Goal: Book appointment/travel/reservation

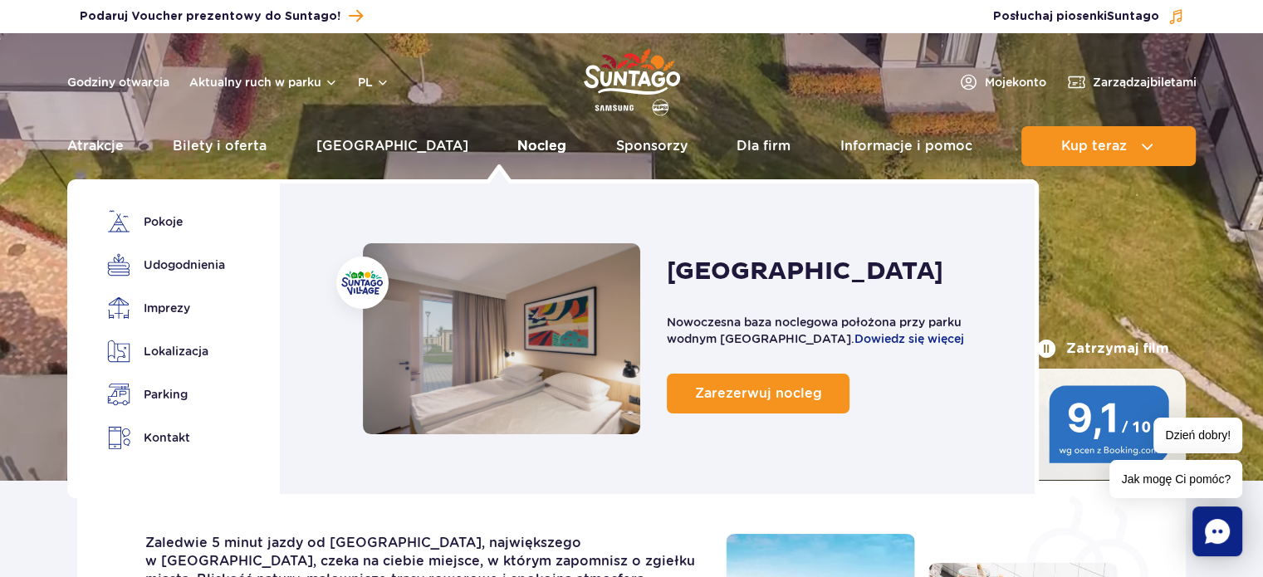
click at [517, 145] on link "Nocleg" at bounding box center [541, 146] width 49 height 40
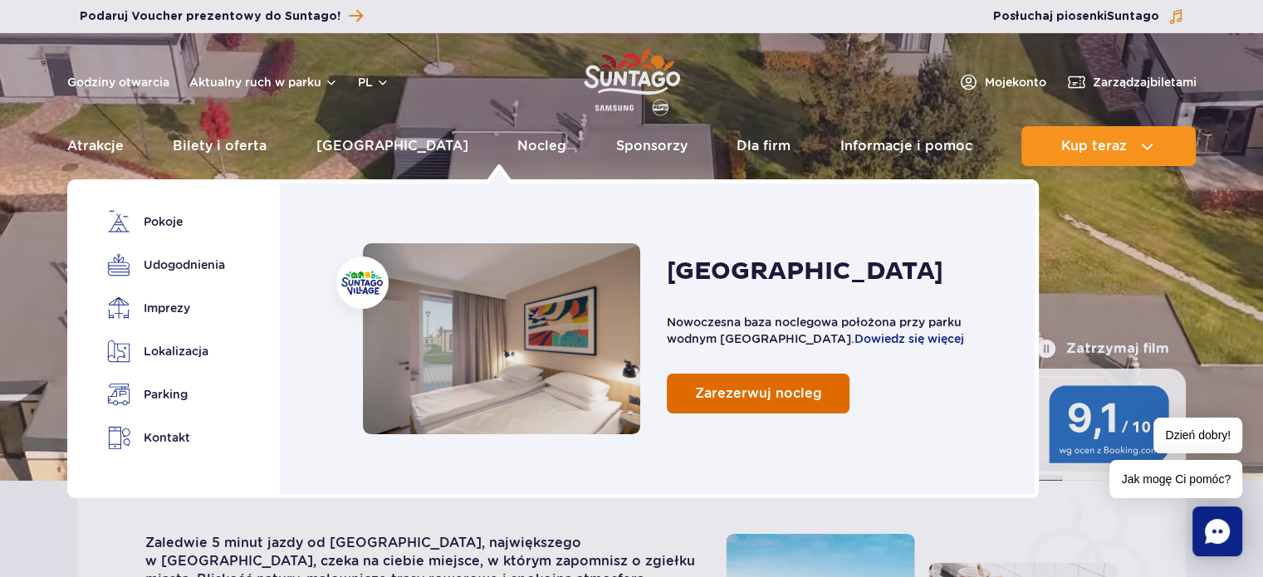
click at [751, 404] on link "Zarezerwuj nocleg" at bounding box center [758, 394] width 183 height 40
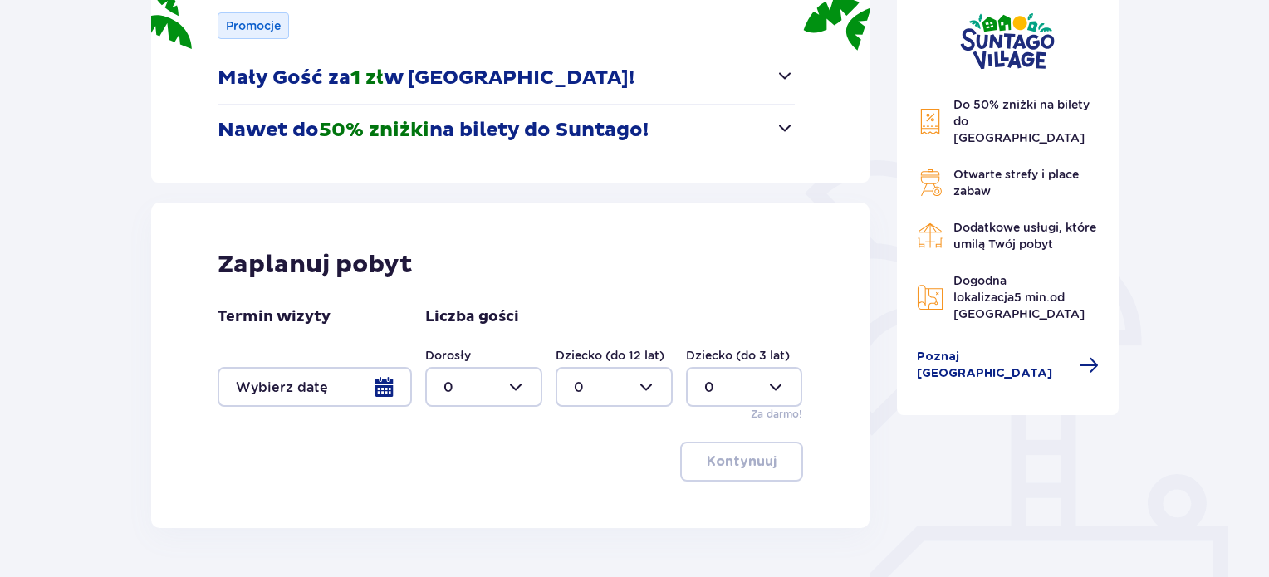
scroll to position [310, 0]
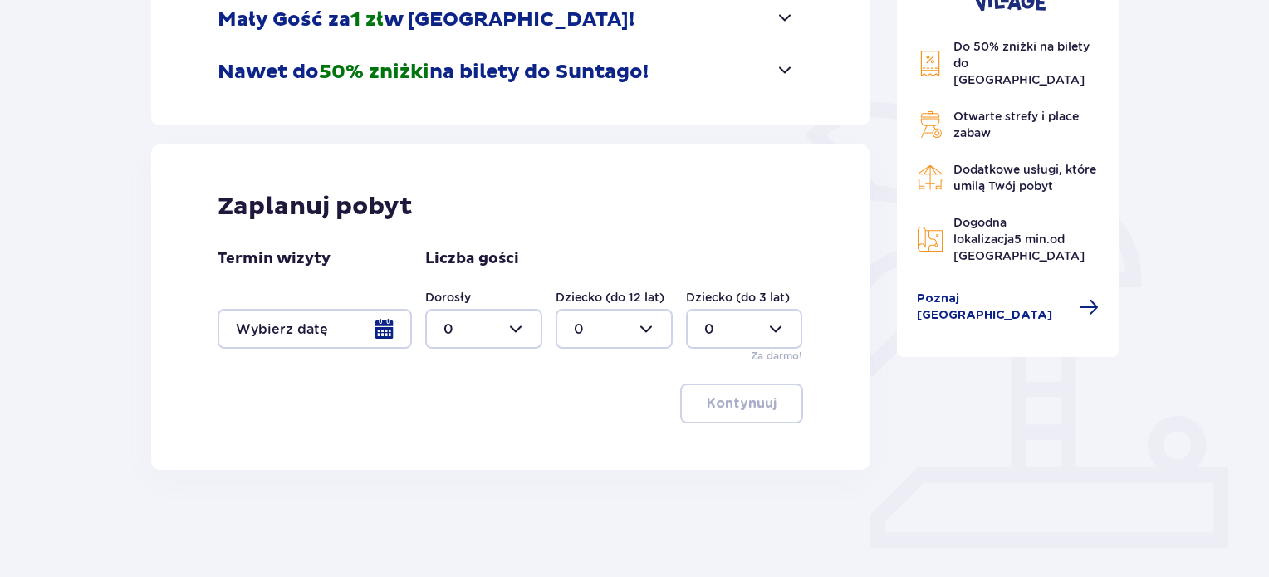
click at [385, 328] on div at bounding box center [315, 329] width 194 height 40
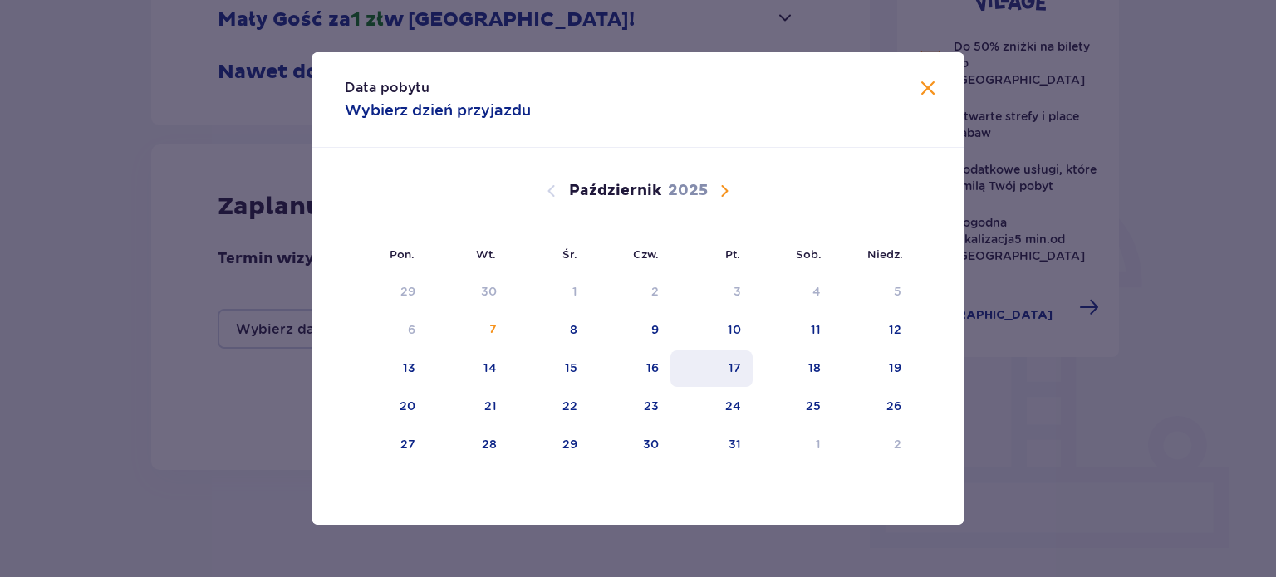
click at [737, 360] on div "17" at bounding box center [734, 368] width 12 height 17
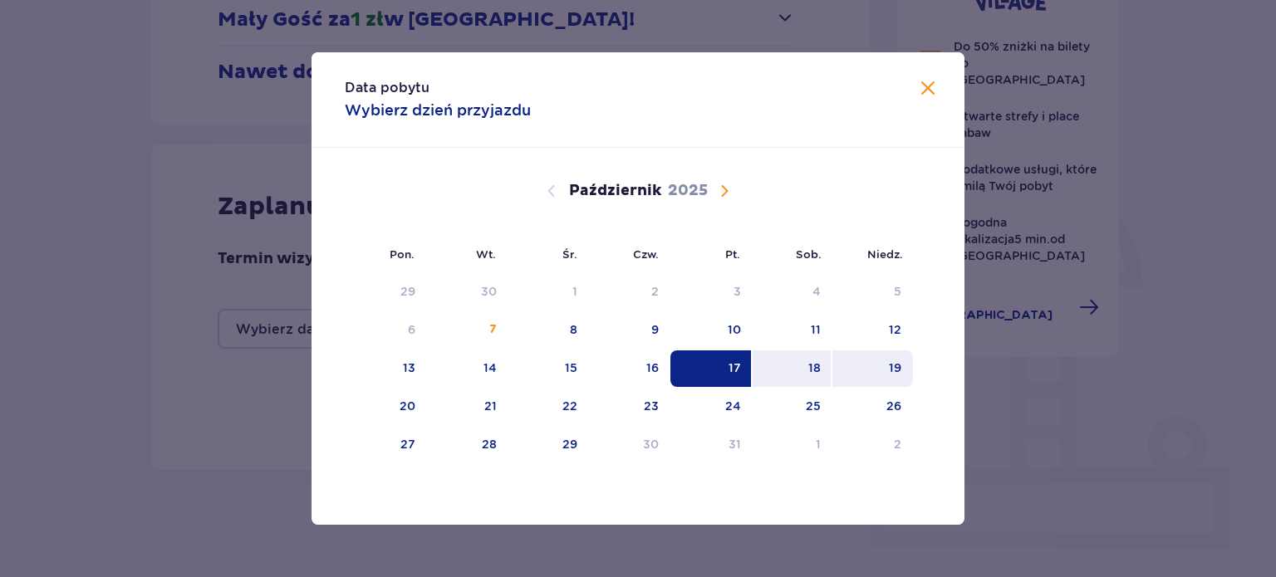
click at [889, 379] on div "19" at bounding box center [872, 368] width 81 height 37
type input "17.10.25 - 19.10.25"
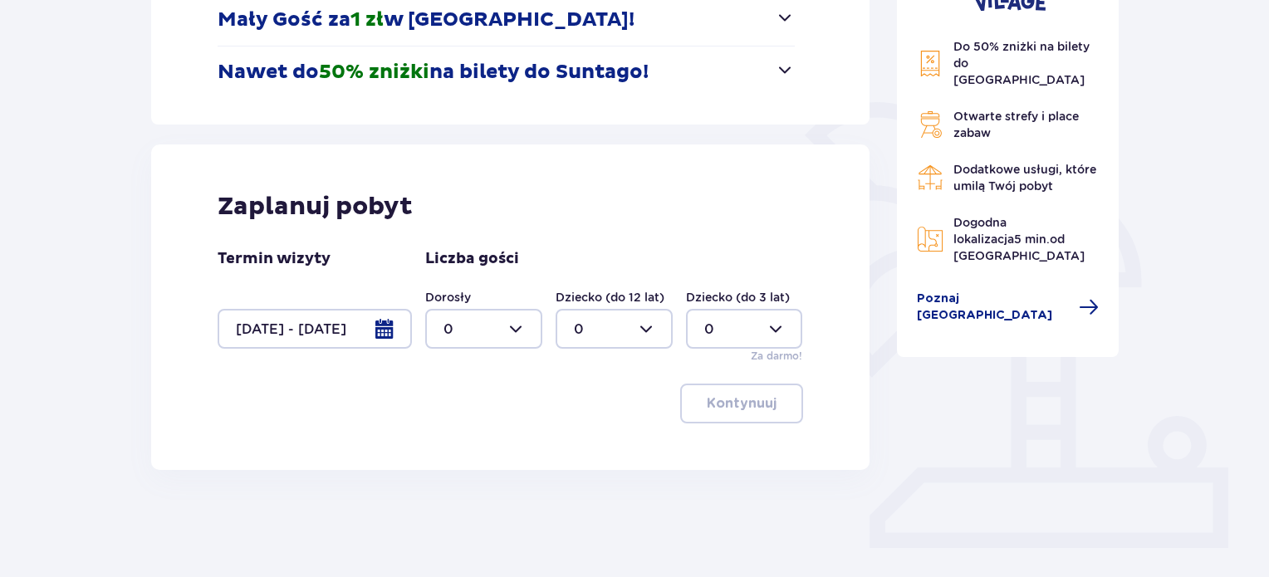
click at [992, 394] on div "Do 50% zniżki na bilety do parku Suntago Otwarte strefy i place zabaw Dodatkowe…" at bounding box center [1008, 212] width 249 height 693
click at [515, 323] on div at bounding box center [483, 329] width 117 height 40
click at [473, 448] on div "2" at bounding box center [483, 449] width 81 height 18
type input "2"
click at [766, 414] on button "Kontynuuj" at bounding box center [741, 404] width 123 height 40
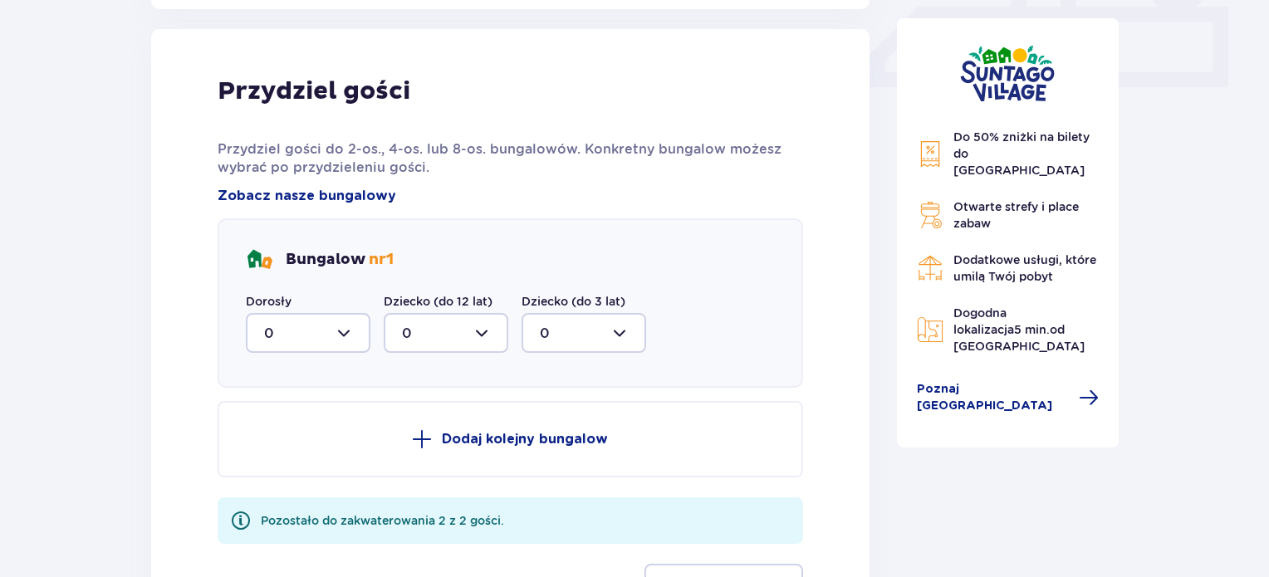
scroll to position [779, 0]
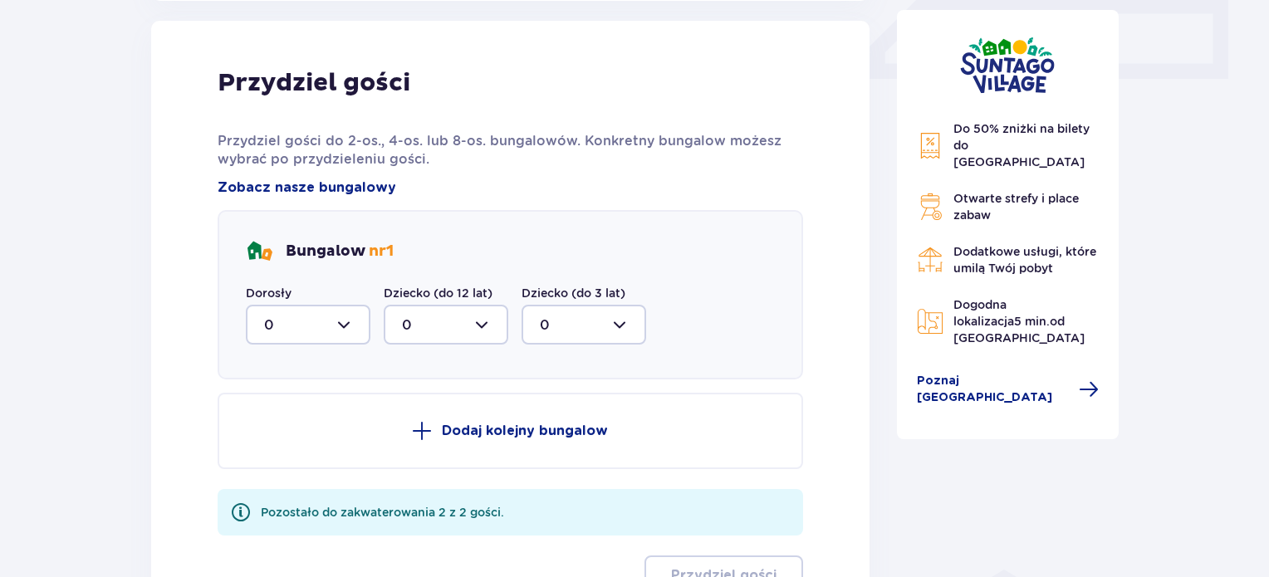
click at [341, 318] on div at bounding box center [308, 325] width 125 height 40
click at [272, 436] on div "2" at bounding box center [308, 445] width 88 height 18
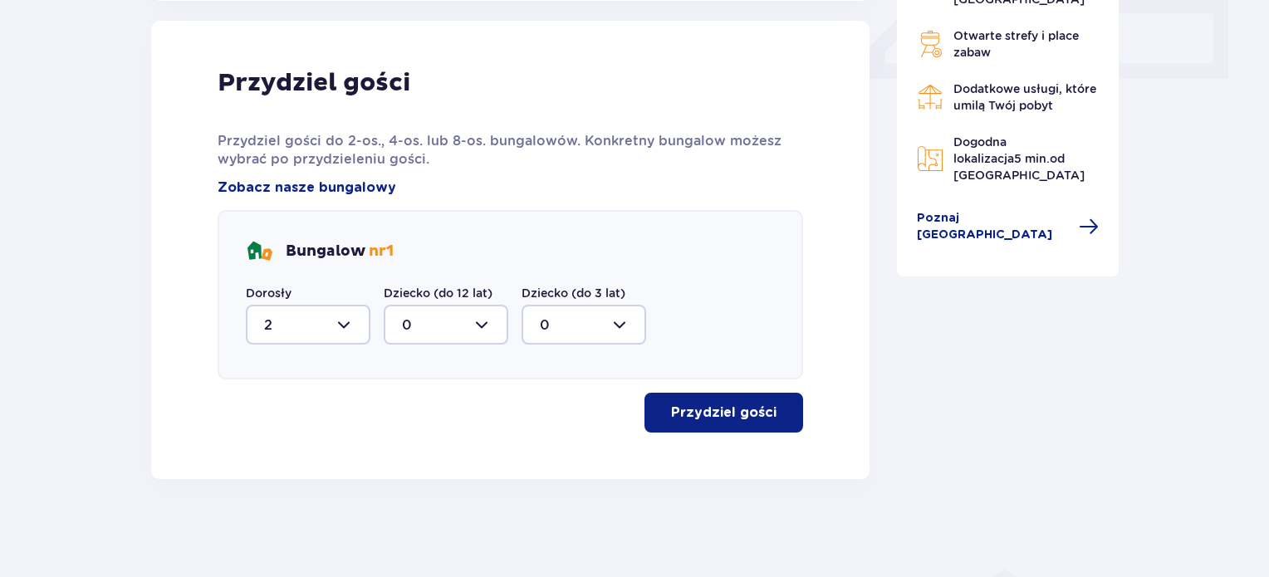
type input "2"
click at [742, 408] on p "Przydziel gości" at bounding box center [723, 413] width 105 height 18
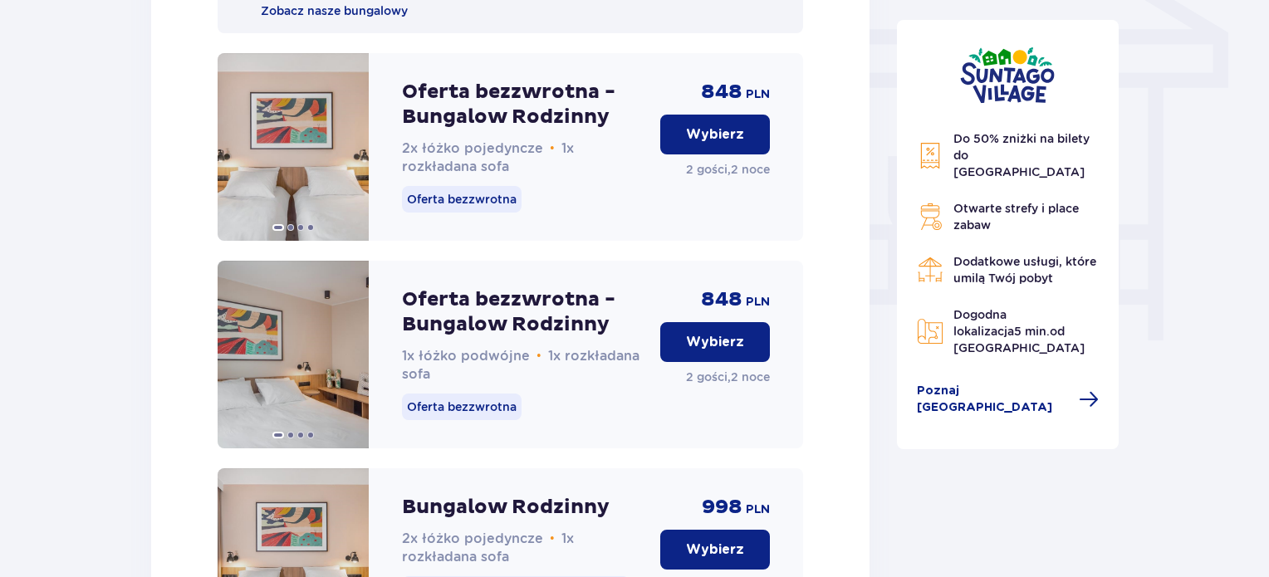
scroll to position [1439, 0]
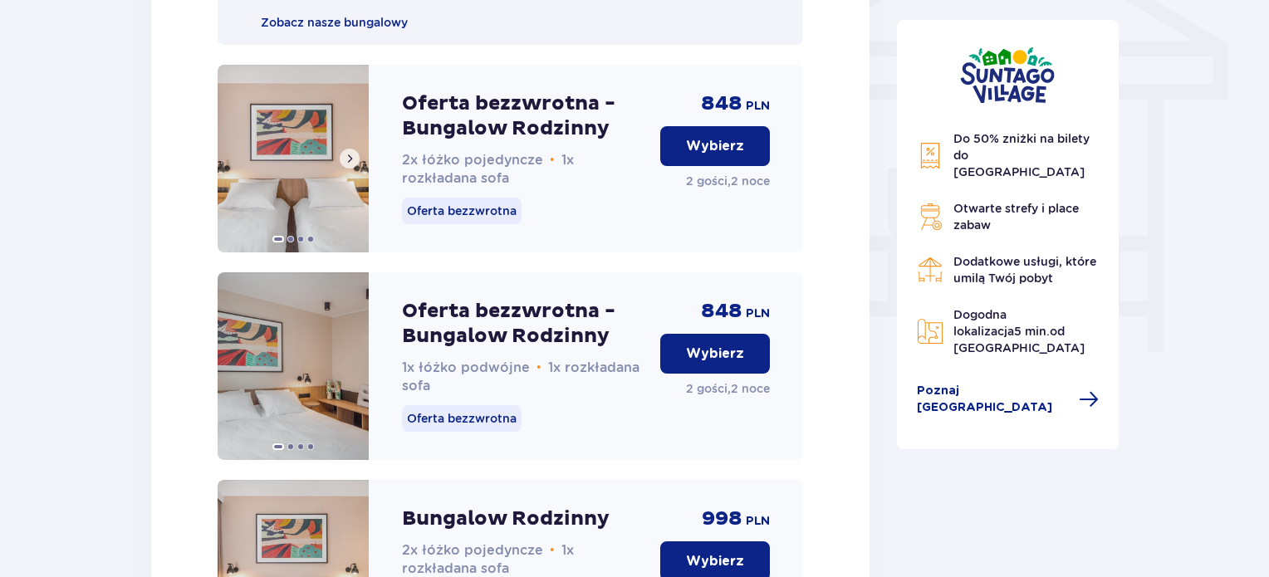
click at [304, 168] on img at bounding box center [293, 159] width 151 height 188
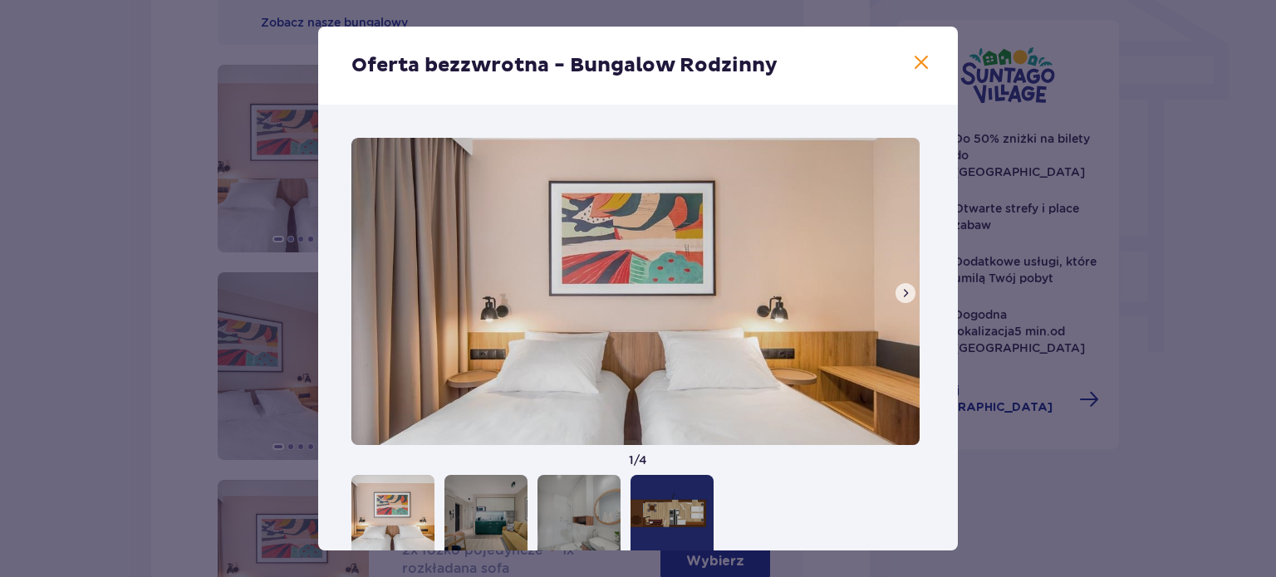
click at [902, 295] on span at bounding box center [905, 293] width 13 height 13
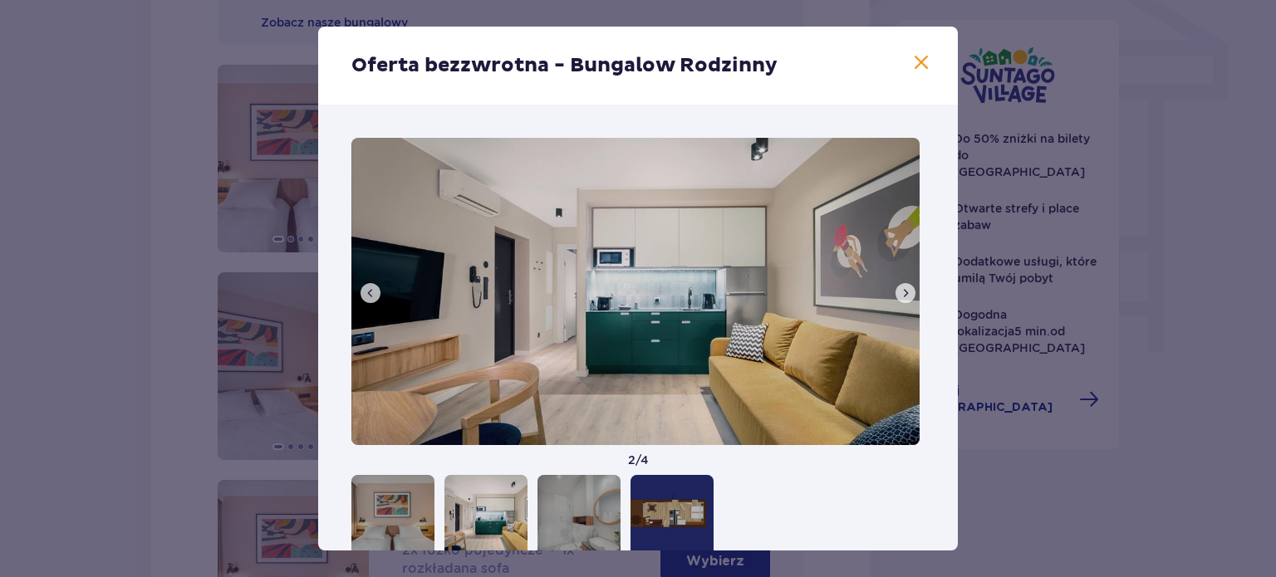
click at [902, 295] on span at bounding box center [905, 293] width 13 height 13
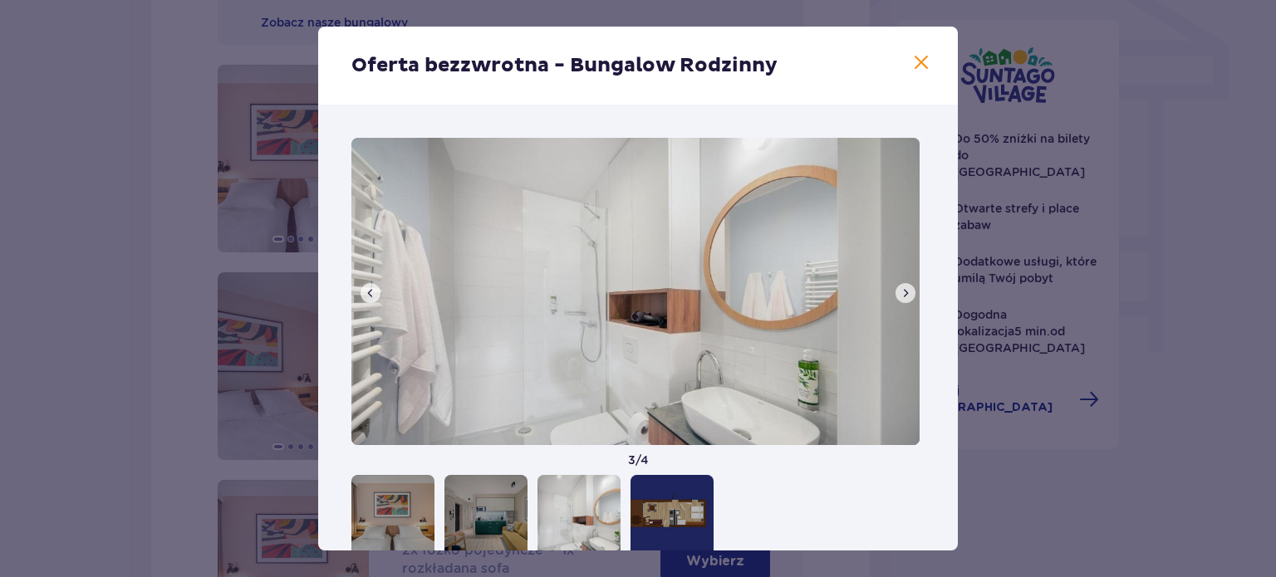
click at [915, 64] on span at bounding box center [921, 63] width 20 height 20
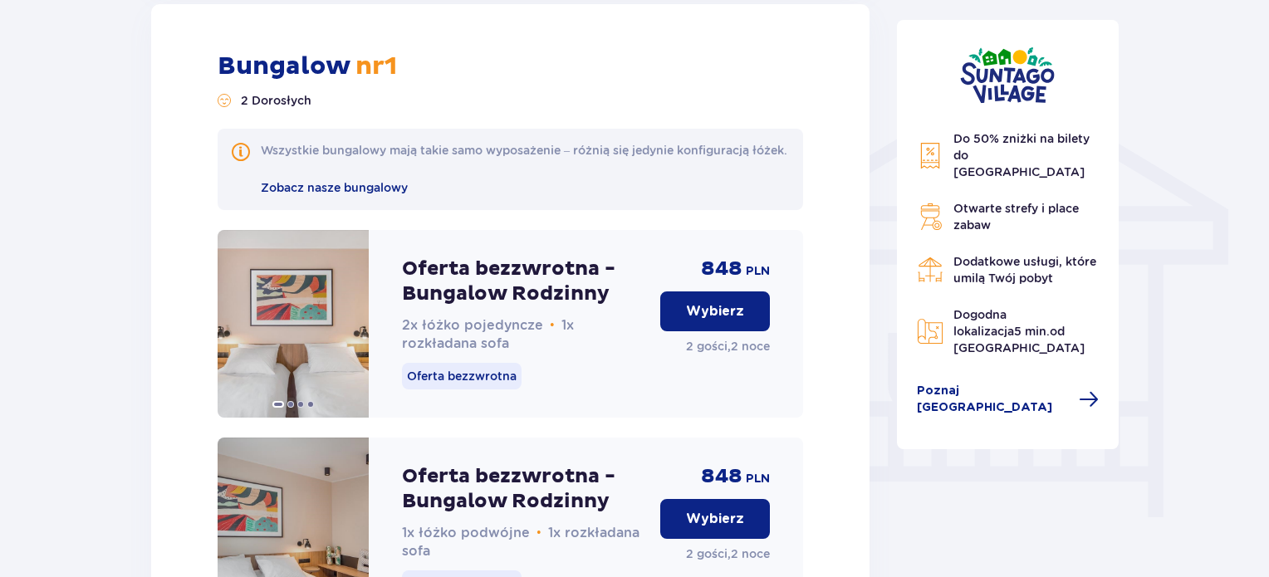
scroll to position [1282, 0]
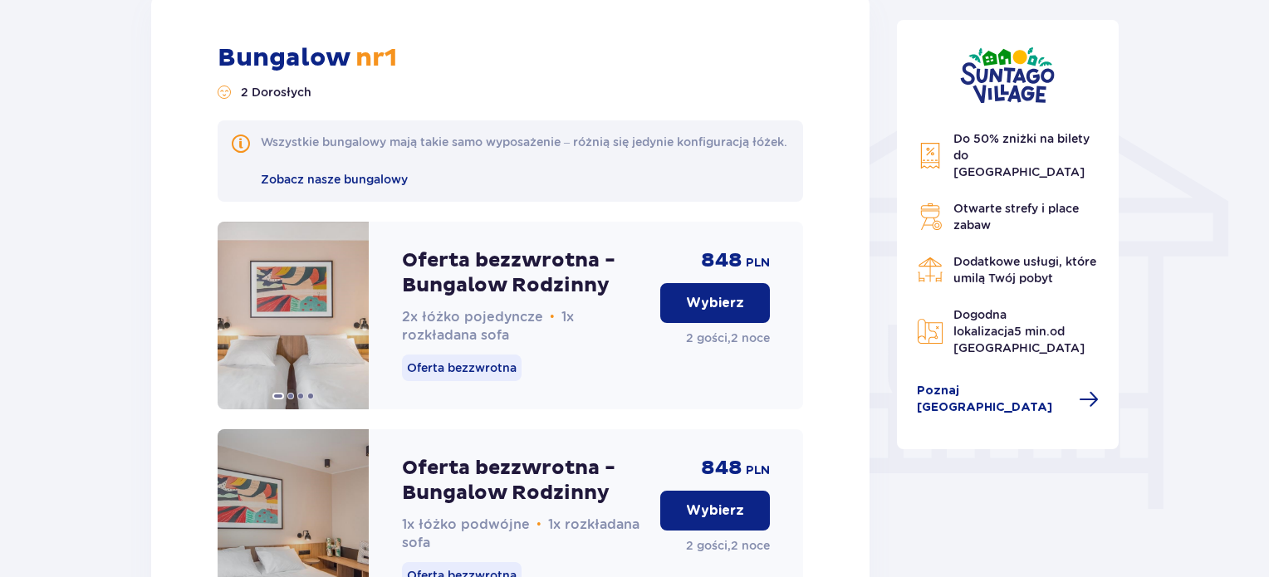
click at [740, 312] on p "Wybierz" at bounding box center [715, 303] width 58 height 18
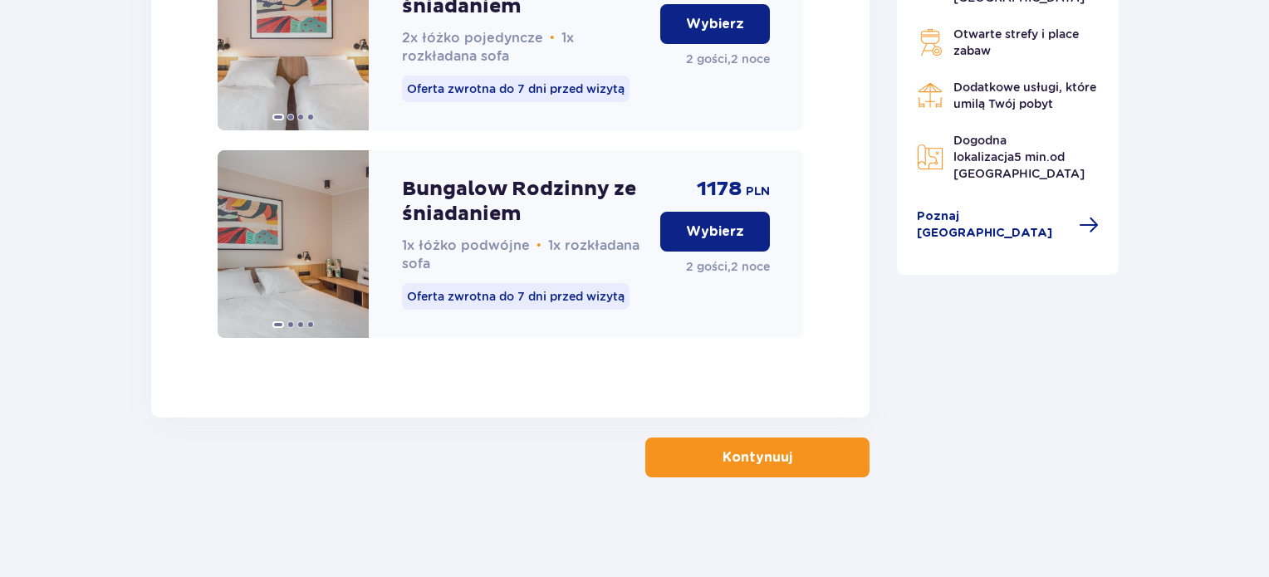
scroll to position [2827, 0]
click at [779, 457] on button "Kontynuuj" at bounding box center [757, 458] width 224 height 40
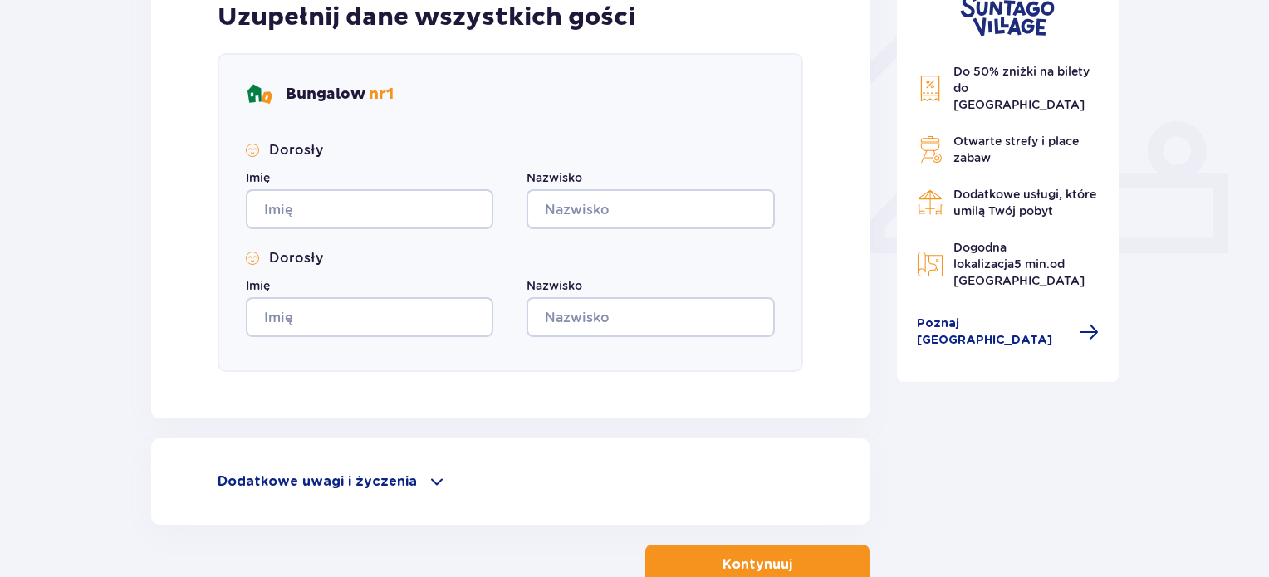
scroll to position [700, 0]
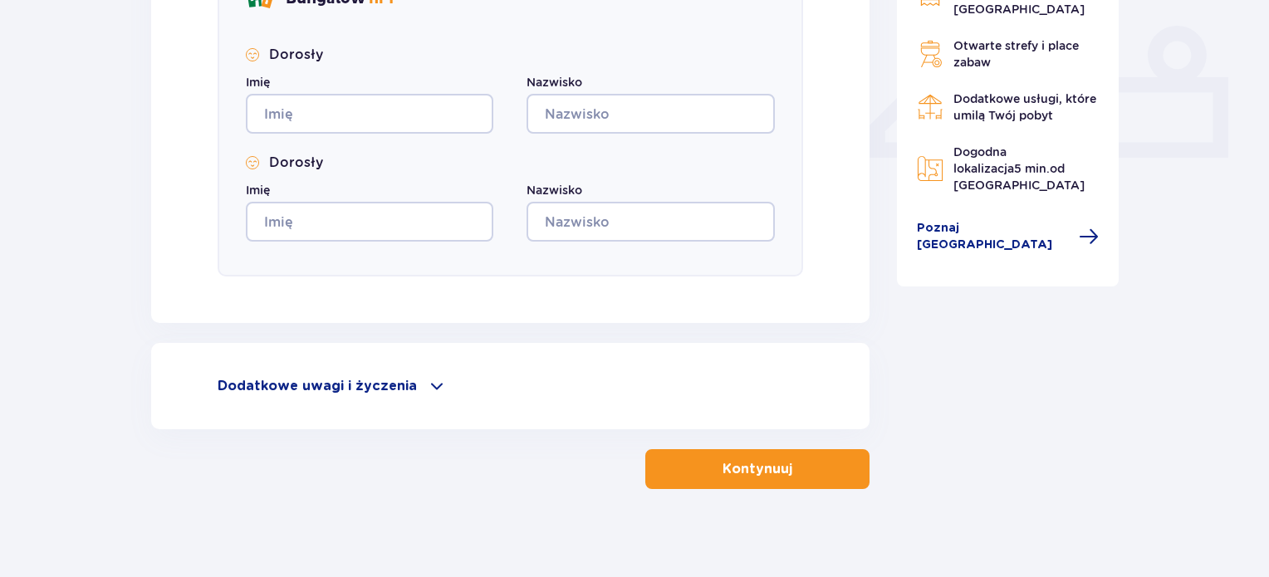
click at [788, 472] on span "button" at bounding box center [796, 469] width 20 height 20
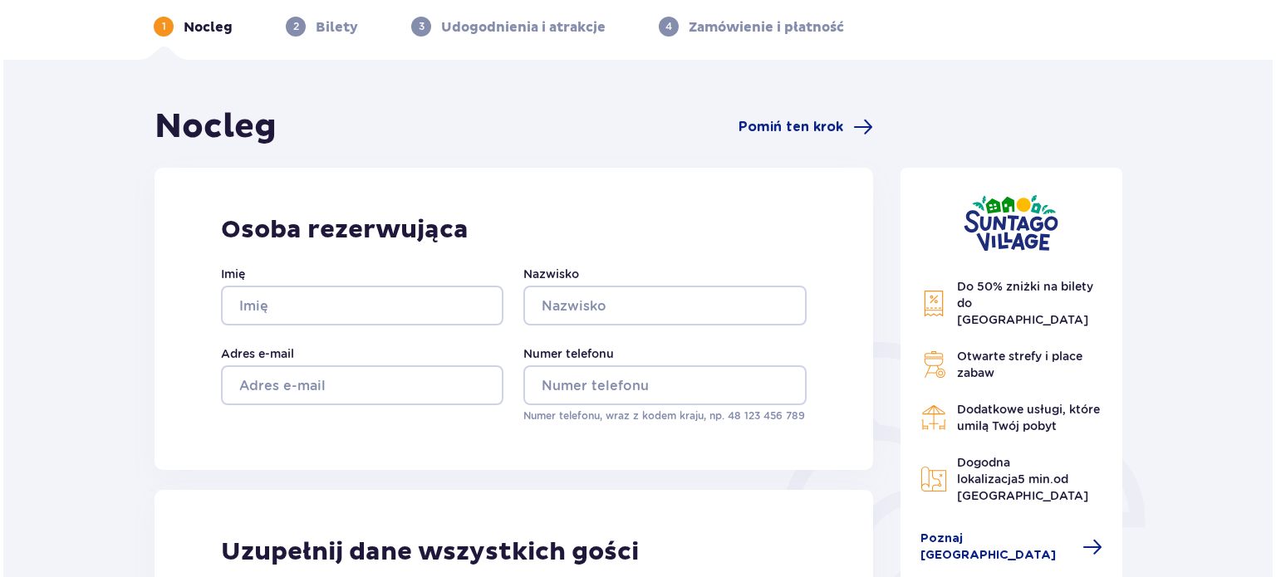
scroll to position [68, 0]
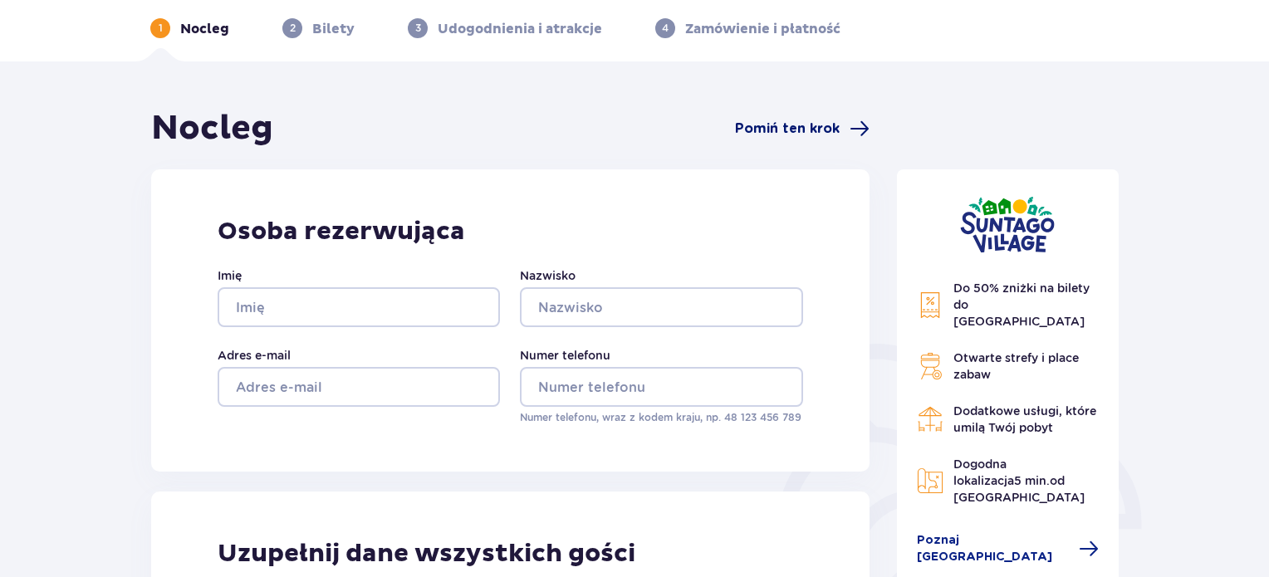
click at [796, 132] on span "Pomiń ten krok" at bounding box center [787, 129] width 105 height 18
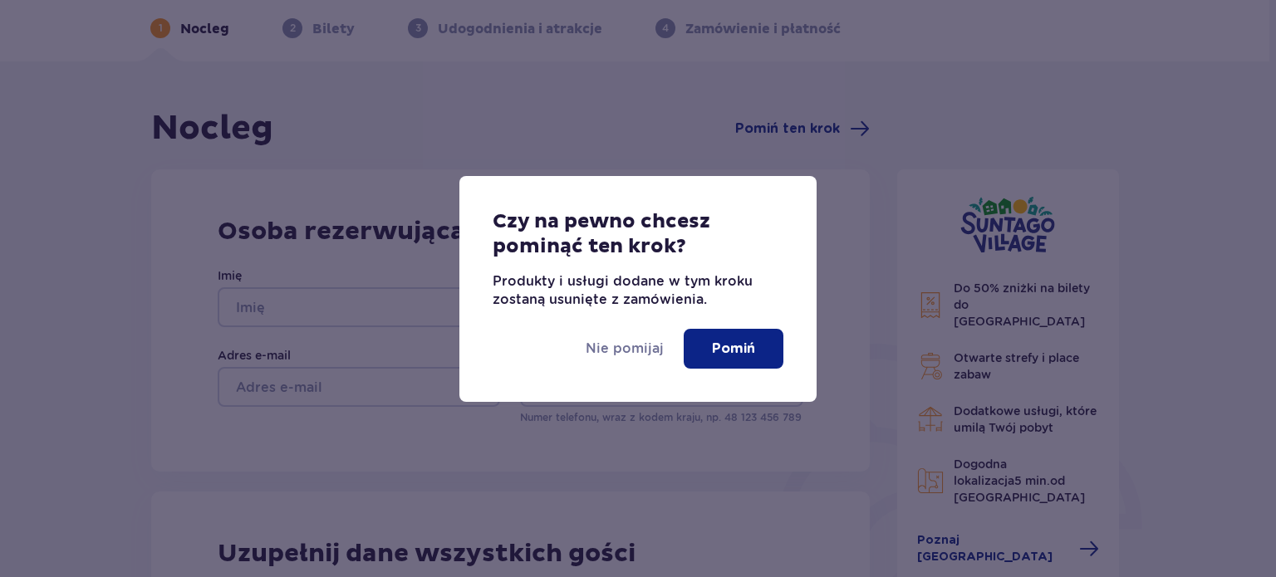
click at [738, 355] on p "Pomiń" at bounding box center [733, 349] width 43 height 18
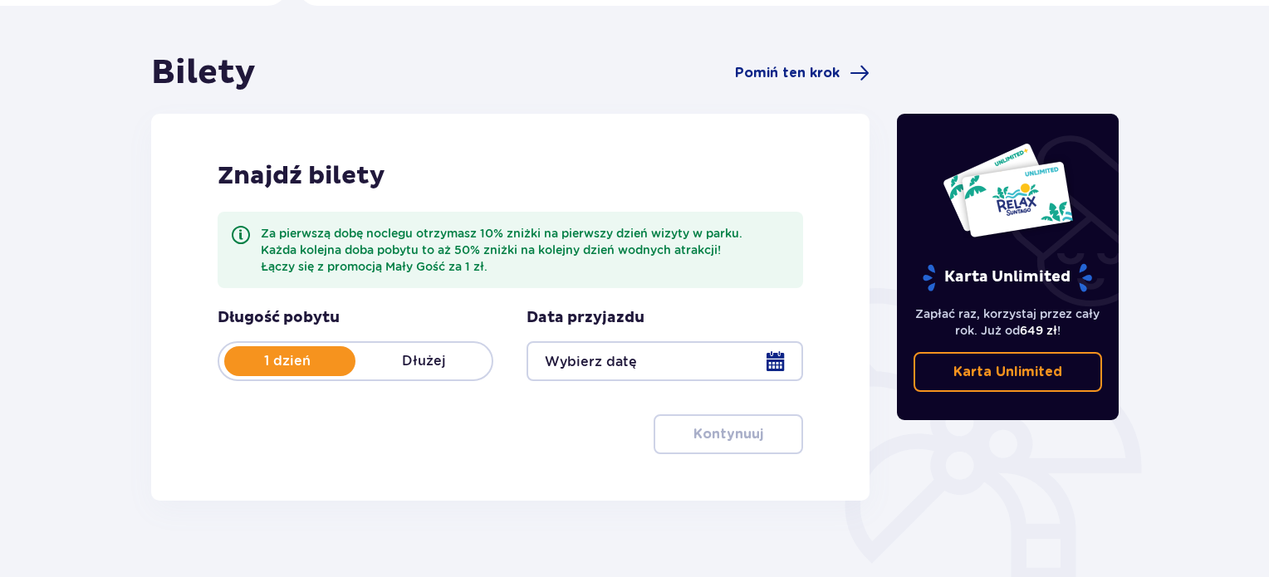
scroll to position [159, 0]
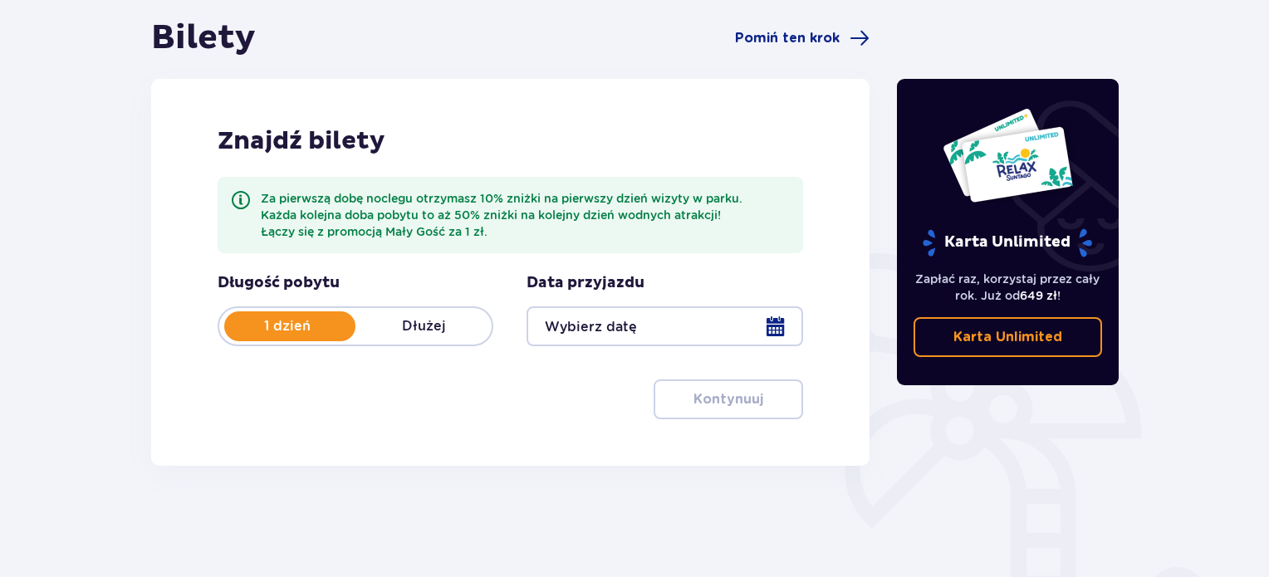
click at [435, 332] on p "Dłużej" at bounding box center [423, 326] width 136 height 18
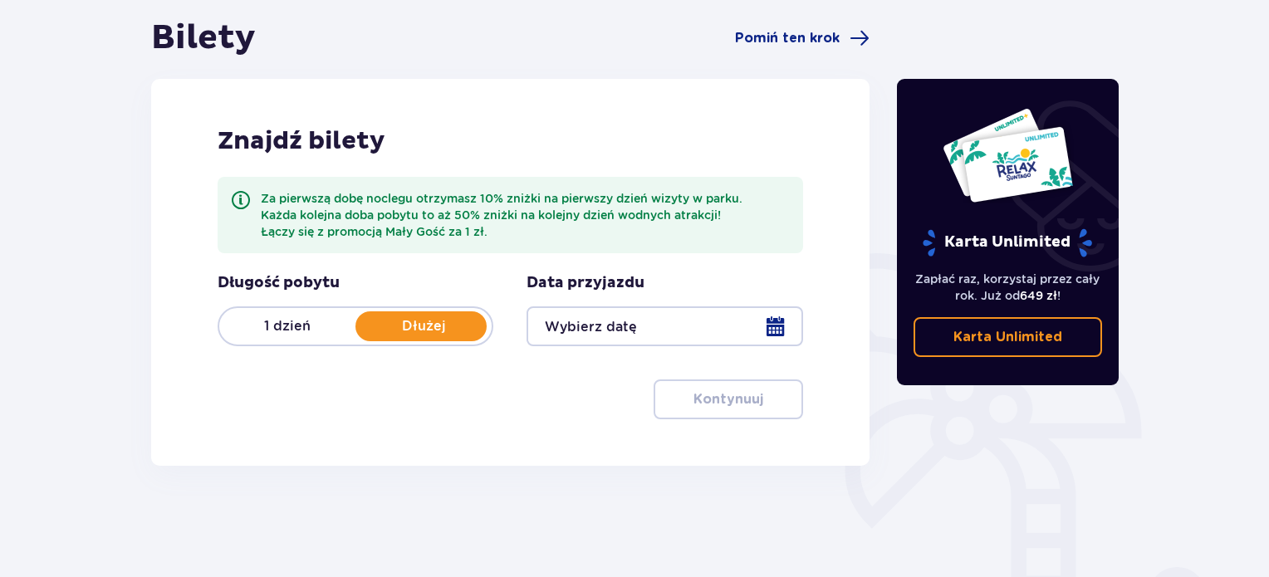
click at [786, 324] on div at bounding box center [665, 326] width 276 height 40
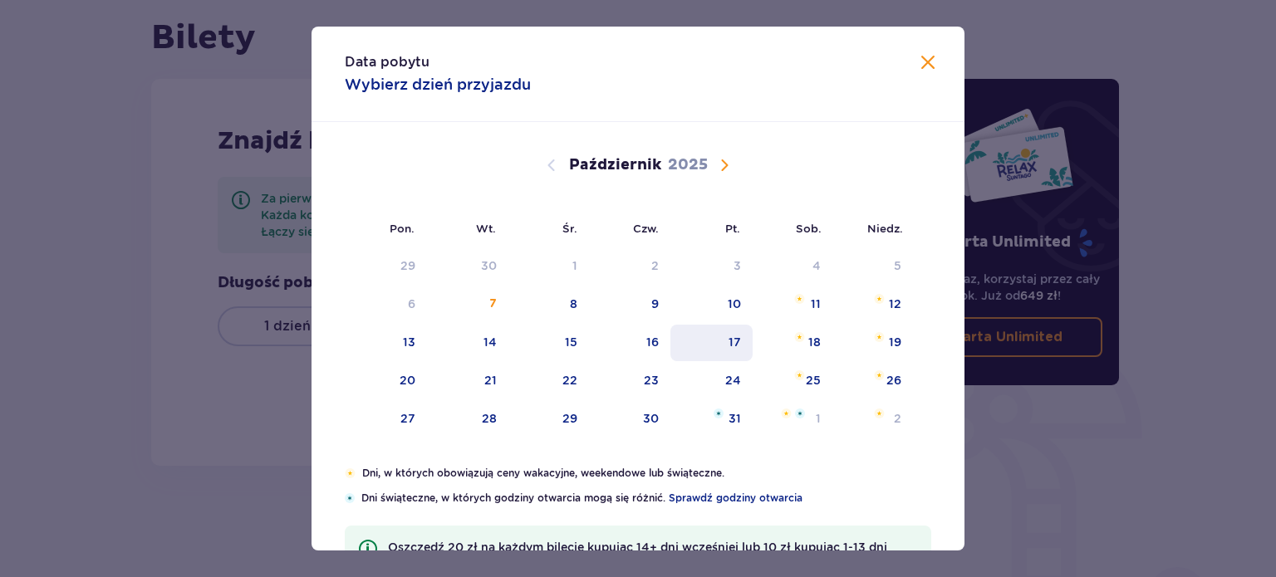
click at [742, 337] on div "17" at bounding box center [711, 343] width 82 height 37
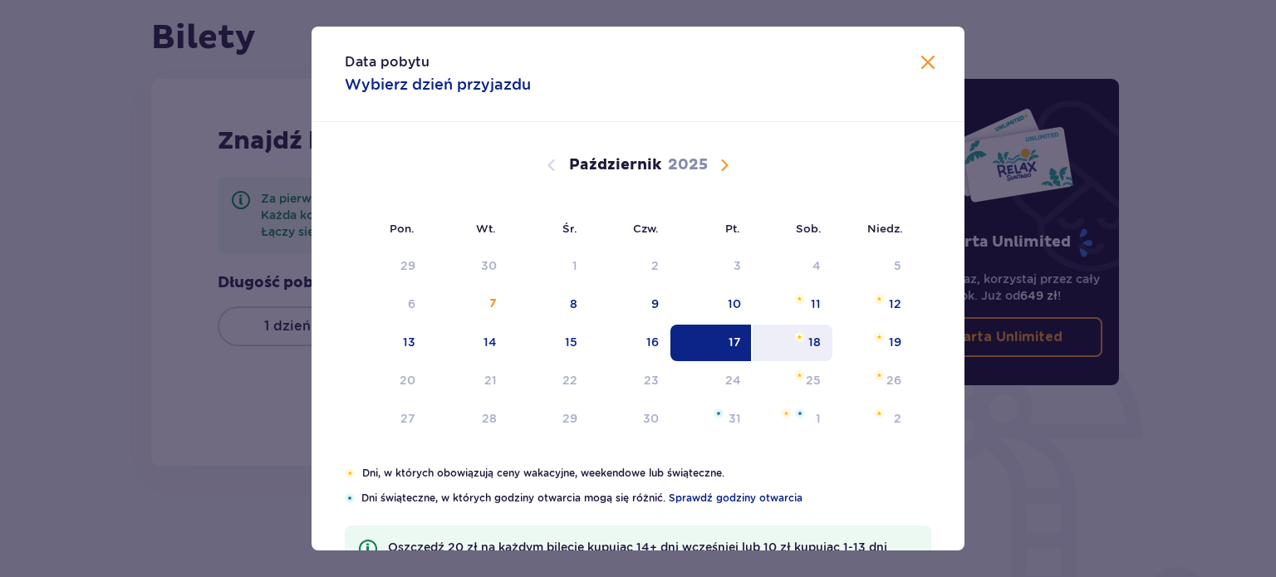
click at [801, 338] on img at bounding box center [799, 337] width 11 height 10
type input "17.10.25 - 18.10.25"
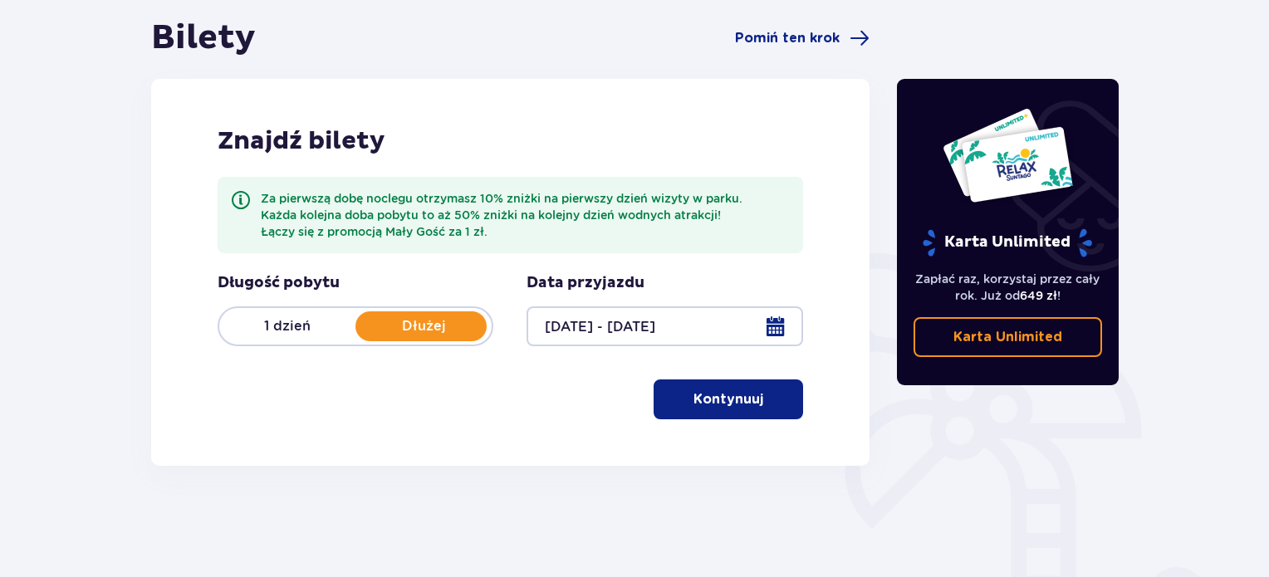
click at [774, 403] on span "button" at bounding box center [767, 399] width 20 height 20
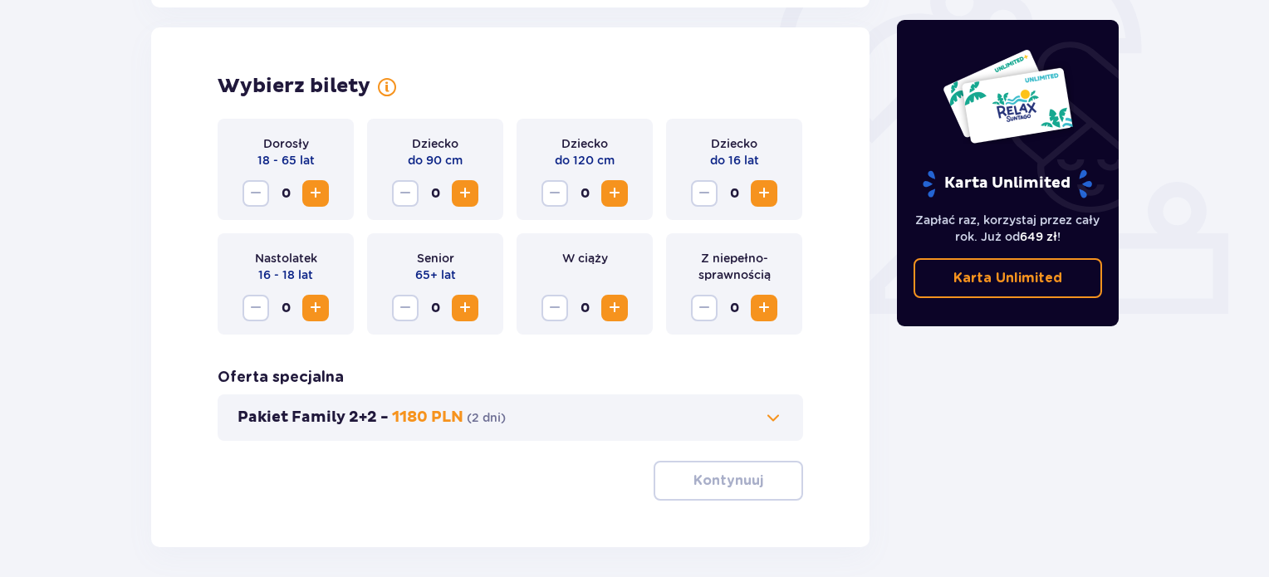
scroll to position [551, 0]
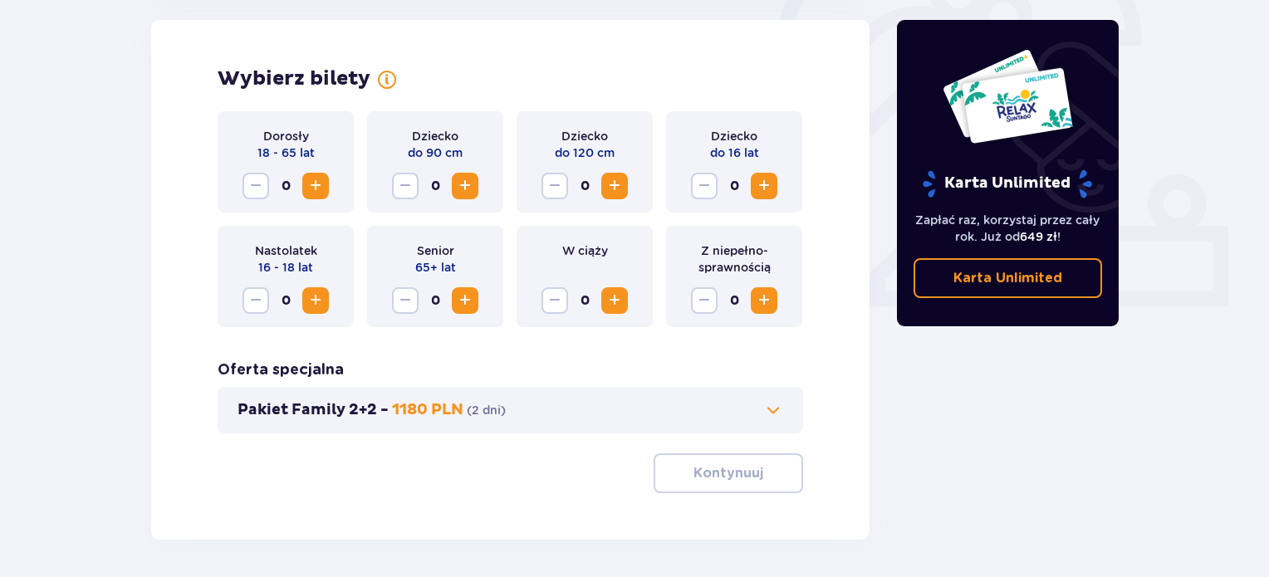
click at [314, 186] on span "Zwiększ" at bounding box center [316, 186] width 20 height 20
click at [703, 473] on p "Kontynuuj" at bounding box center [728, 473] width 70 height 18
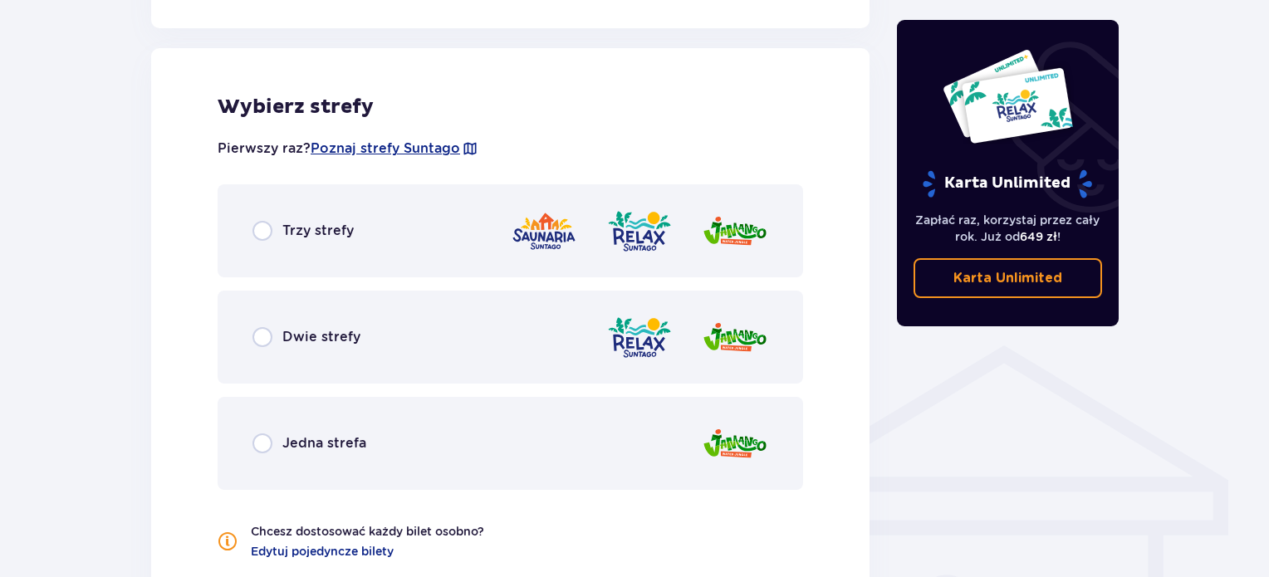
scroll to position [1012, 0]
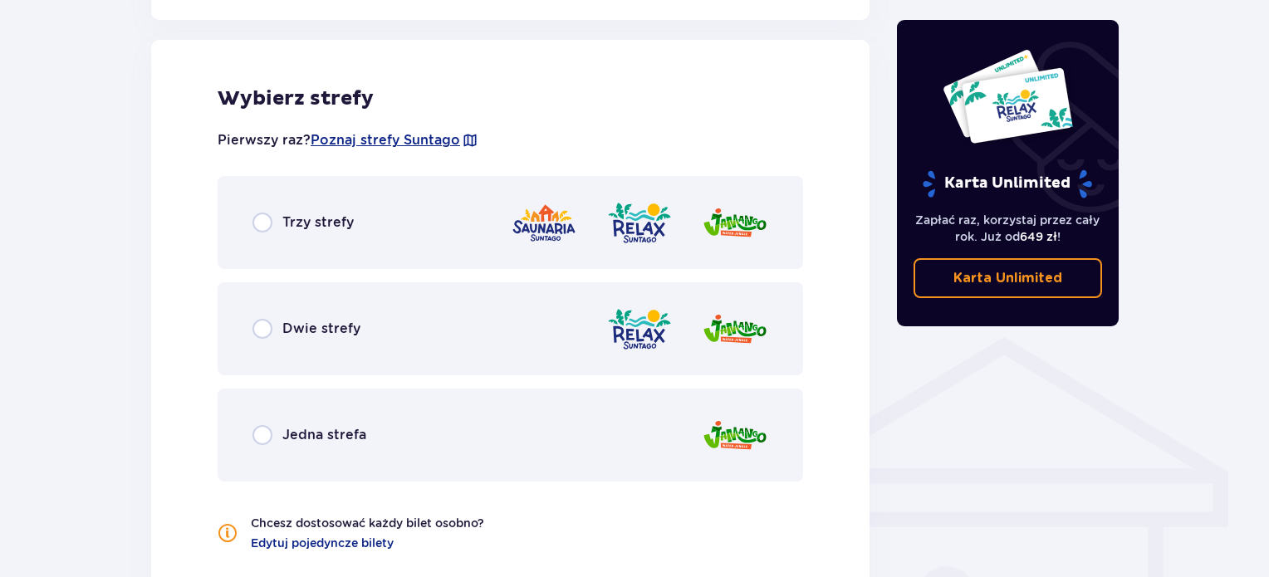
click at [258, 213] on input "radio" at bounding box center [262, 223] width 20 height 20
radio input "true"
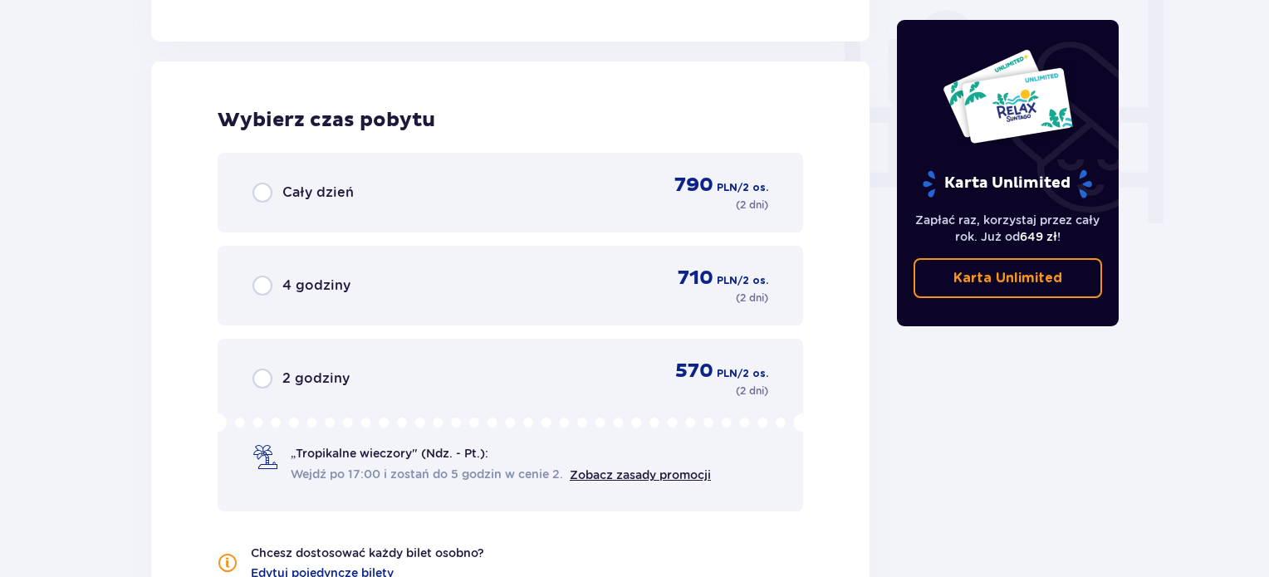
scroll to position [1590, 0]
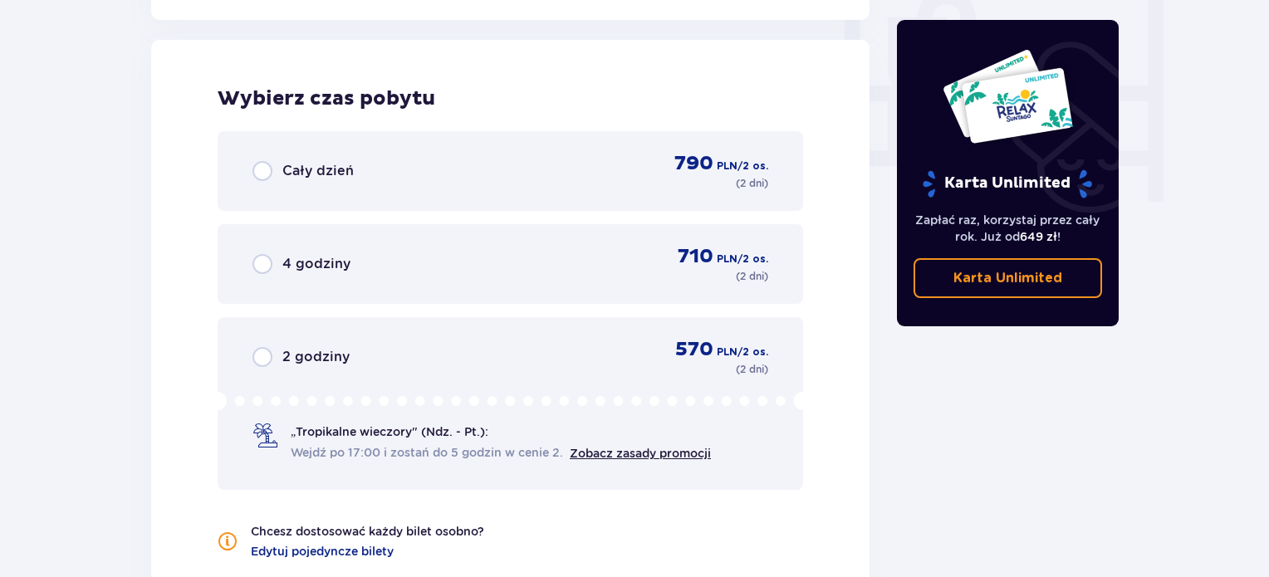
click at [262, 172] on input "radio" at bounding box center [262, 171] width 20 height 20
radio input "true"
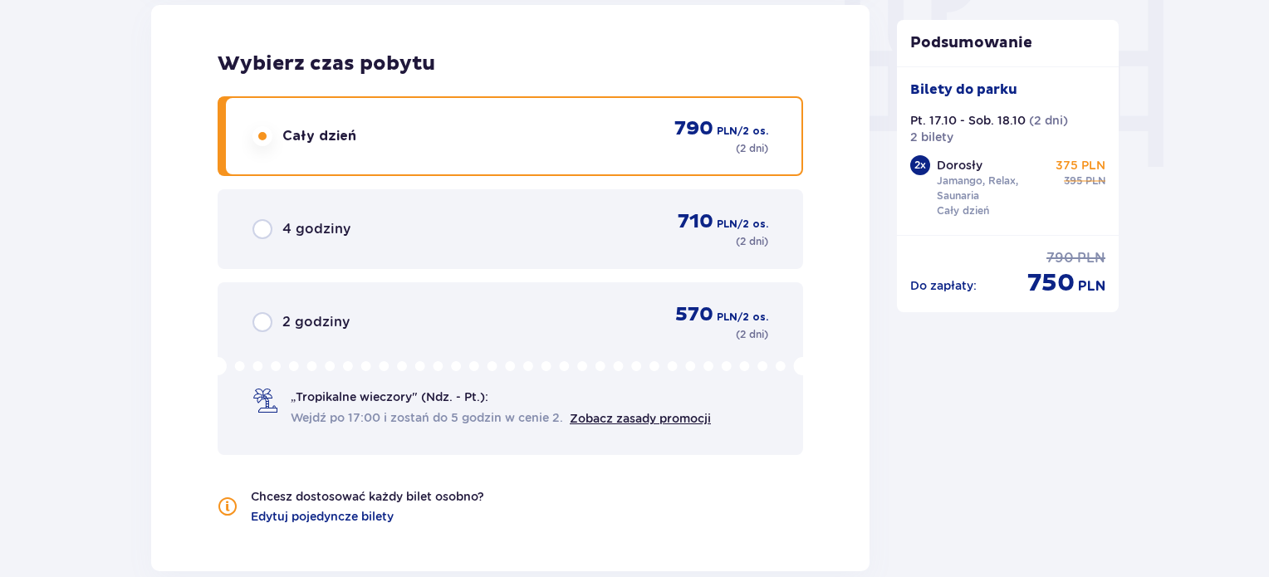
scroll to position [1869, 0]
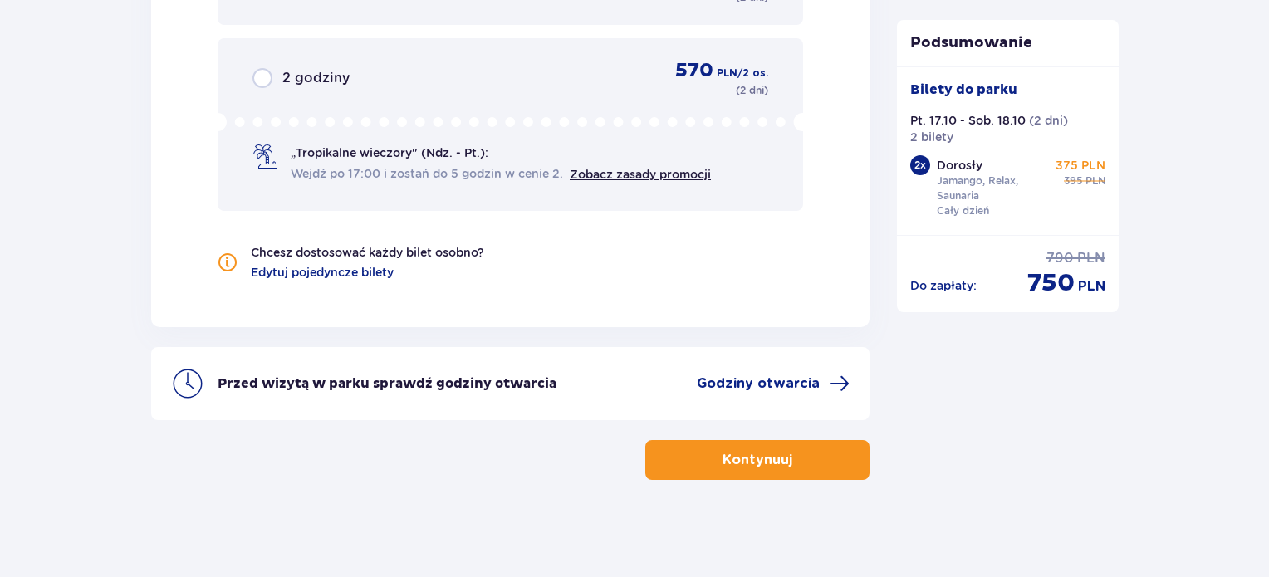
click at [820, 462] on button "Kontynuuj" at bounding box center [757, 460] width 224 height 40
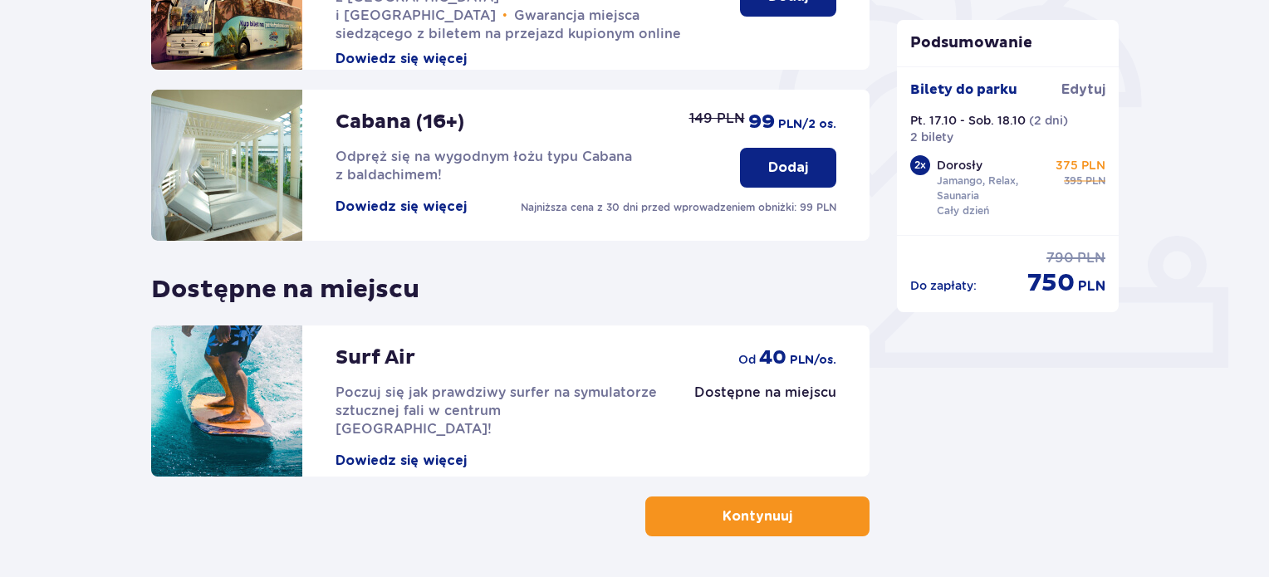
scroll to position [548, 0]
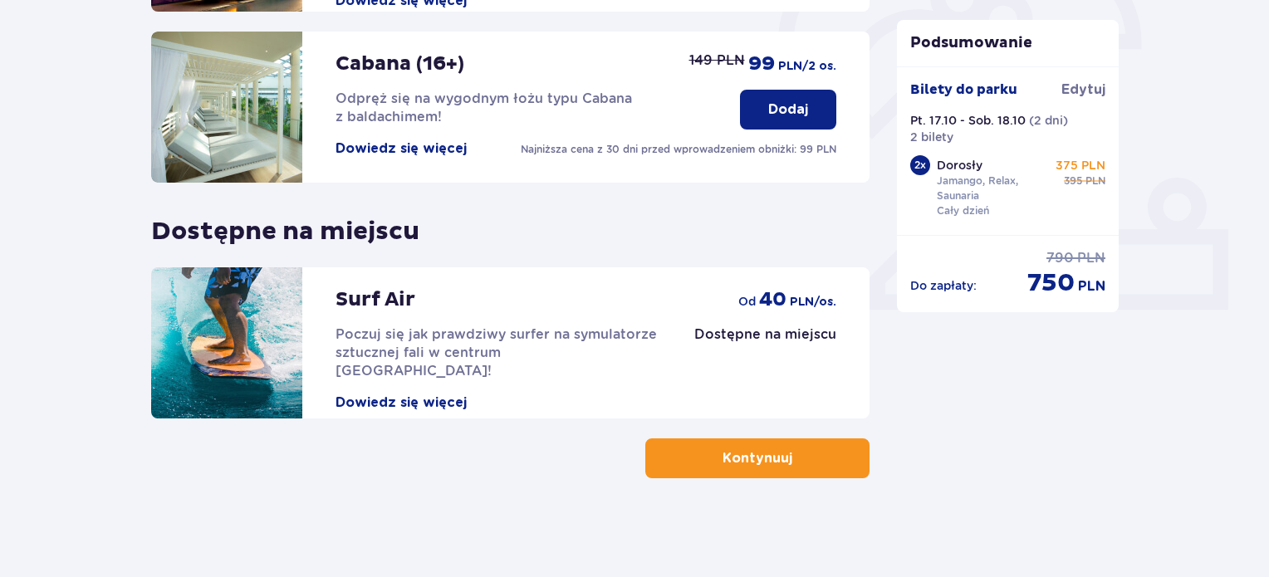
click at [820, 449] on button "Kontynuuj" at bounding box center [757, 458] width 224 height 40
